Goal: Task Accomplishment & Management: Manage account settings

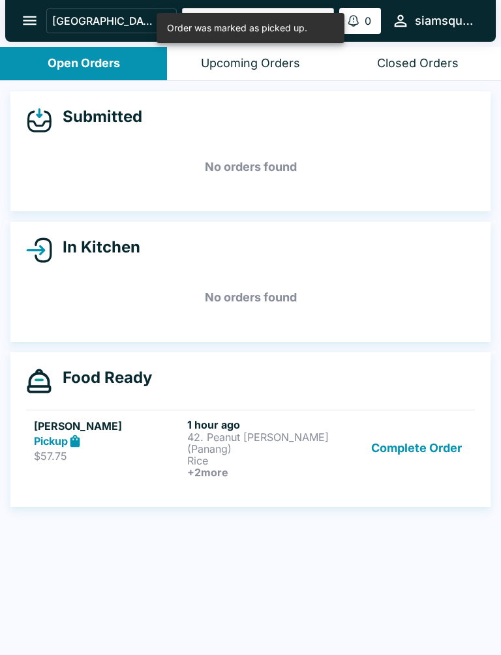
click at [423, 431] on button "Complete Order" at bounding box center [416, 448] width 101 height 60
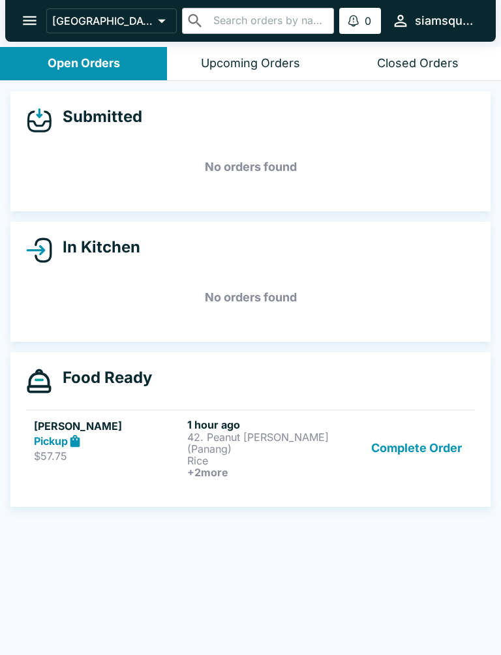
click at [230, 432] on p "42. Peanut [PERSON_NAME] (Panang)" at bounding box center [261, 442] width 148 height 23
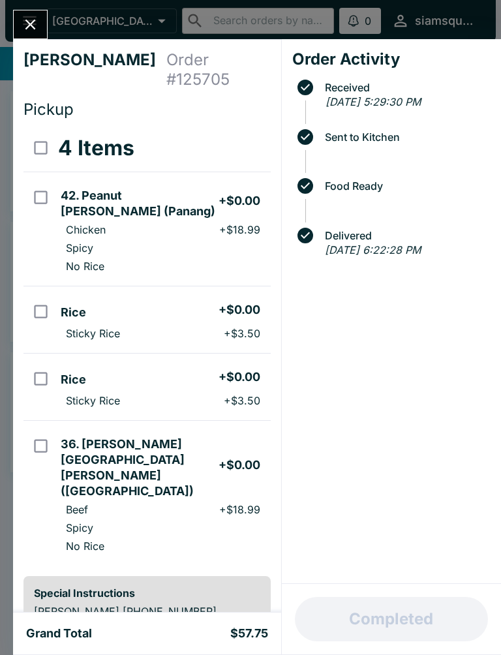
click at [22, 23] on icon "Close" at bounding box center [31, 25] width 18 height 18
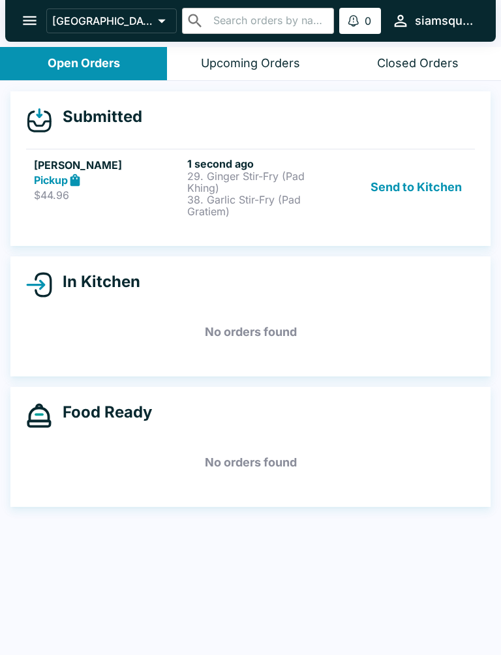
click at [411, 192] on button "Send to Kitchen" at bounding box center [416, 187] width 102 height 60
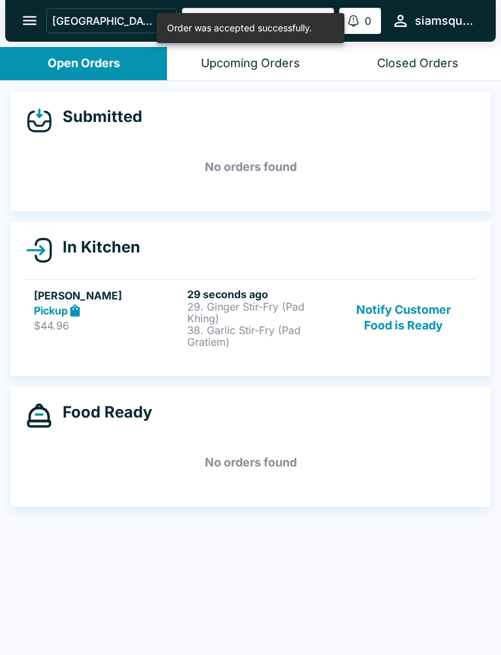
click at [277, 312] on p "29. Ginger Stir-Fry (Pad Khing)" at bounding box center [261, 312] width 148 height 23
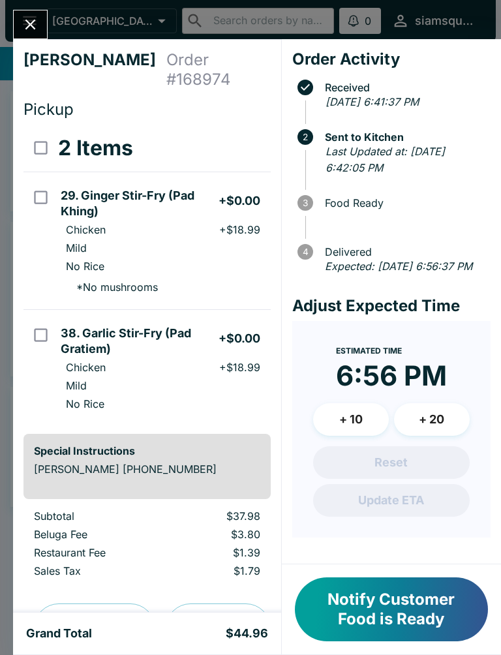
click at [29, 18] on icon "Close" at bounding box center [31, 25] width 18 height 18
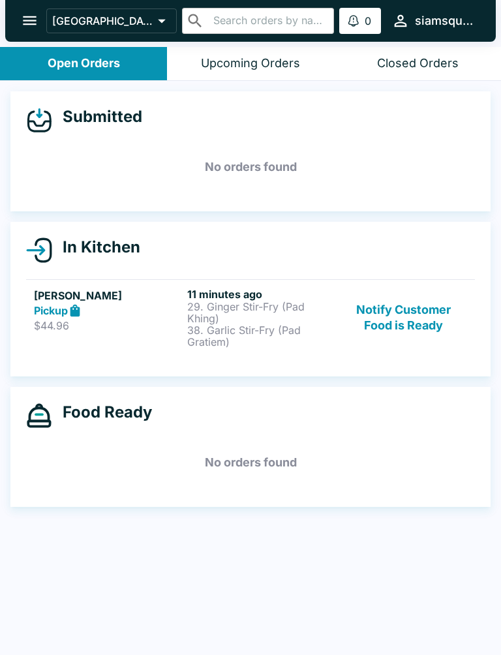
click at [405, 311] on button "Notify Customer Food is Ready" at bounding box center [403, 318] width 127 height 60
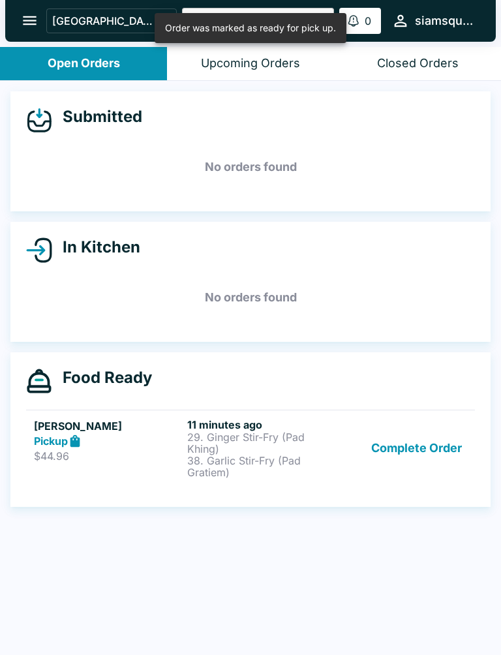
click at [378, 452] on button "Complete Order" at bounding box center [416, 448] width 101 height 60
